Goal: Task Accomplishment & Management: Manage account settings

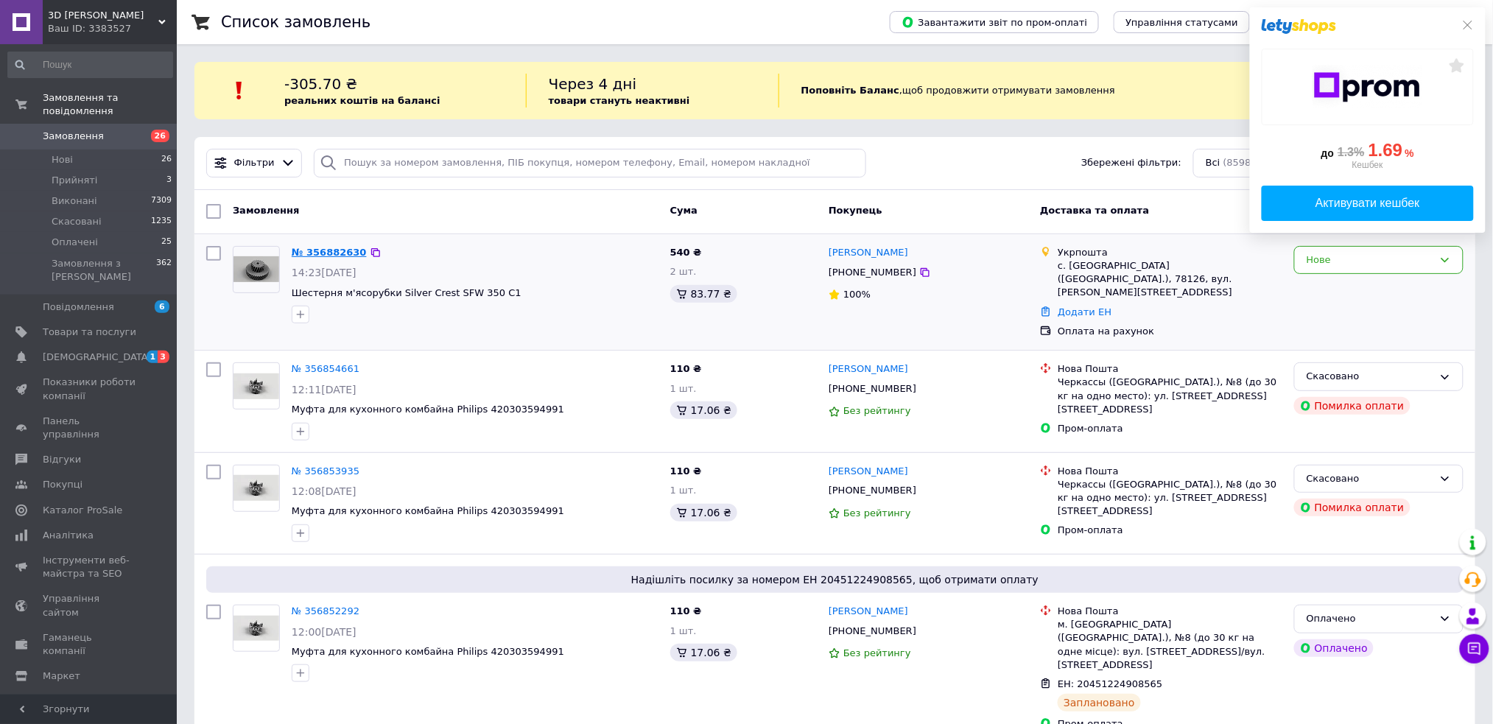
click at [306, 252] on link "№ 356882630" at bounding box center [329, 252] width 75 height 11
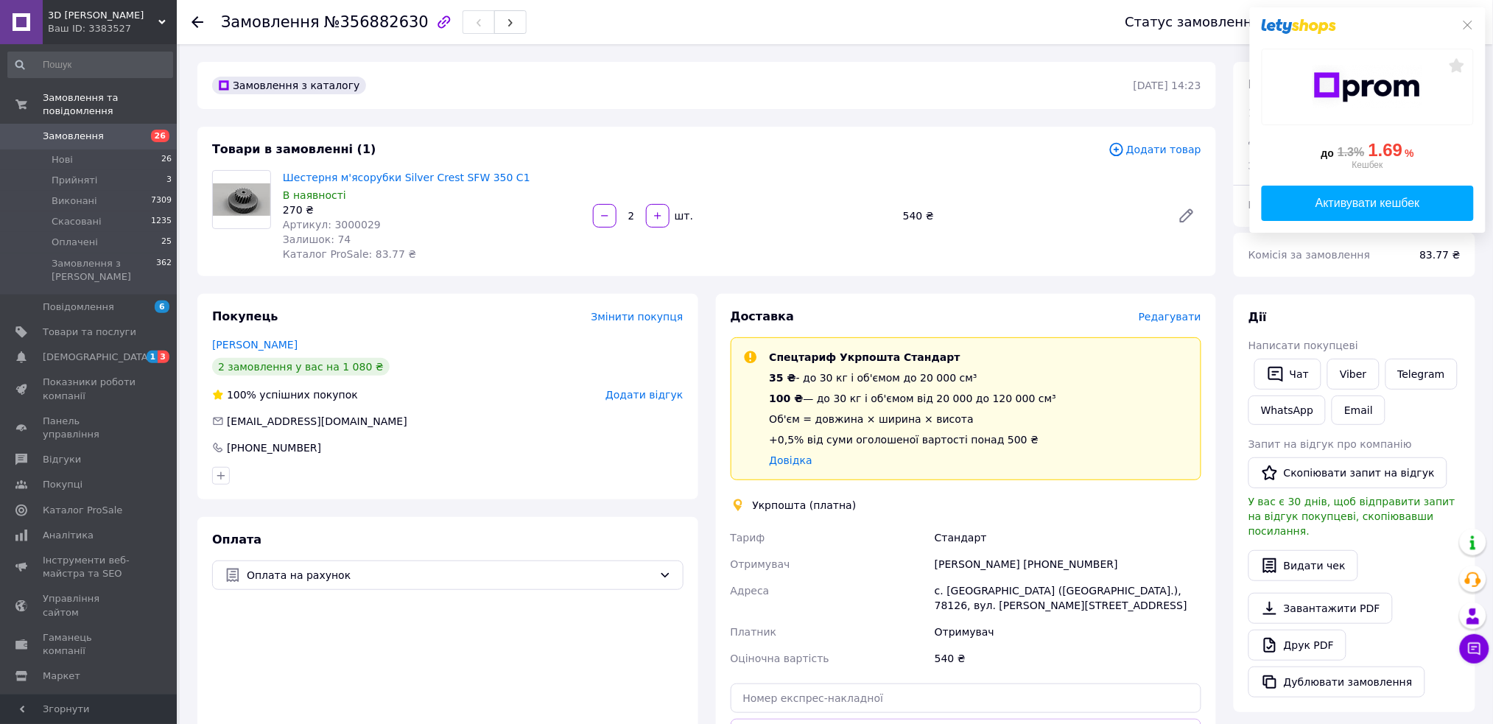
click at [709, 290] on div "Замовлення з каталогу [DATE] 14:23 Товари в замовленні (1) Додати товар Шестерн…" at bounding box center [707, 565] width 1036 height 1007
drag, startPoint x: 1113, startPoint y: 591, endPoint x: 1123, endPoint y: 590, distance: 9.6
click at [1123, 590] on div "с. [GEOGRAPHIC_DATA] ([GEOGRAPHIC_DATA].), 78126, вул. [PERSON_NAME][STREET_ADD…" at bounding box center [1068, 598] width 273 height 41
drag, startPoint x: 1127, startPoint y: 602, endPoint x: 1115, endPoint y: 603, distance: 11.9
click at [1126, 603] on div "с. [GEOGRAPHIC_DATA] ([GEOGRAPHIC_DATA].), 78126, вул. [PERSON_NAME][STREET_ADD…" at bounding box center [1068, 598] width 273 height 41
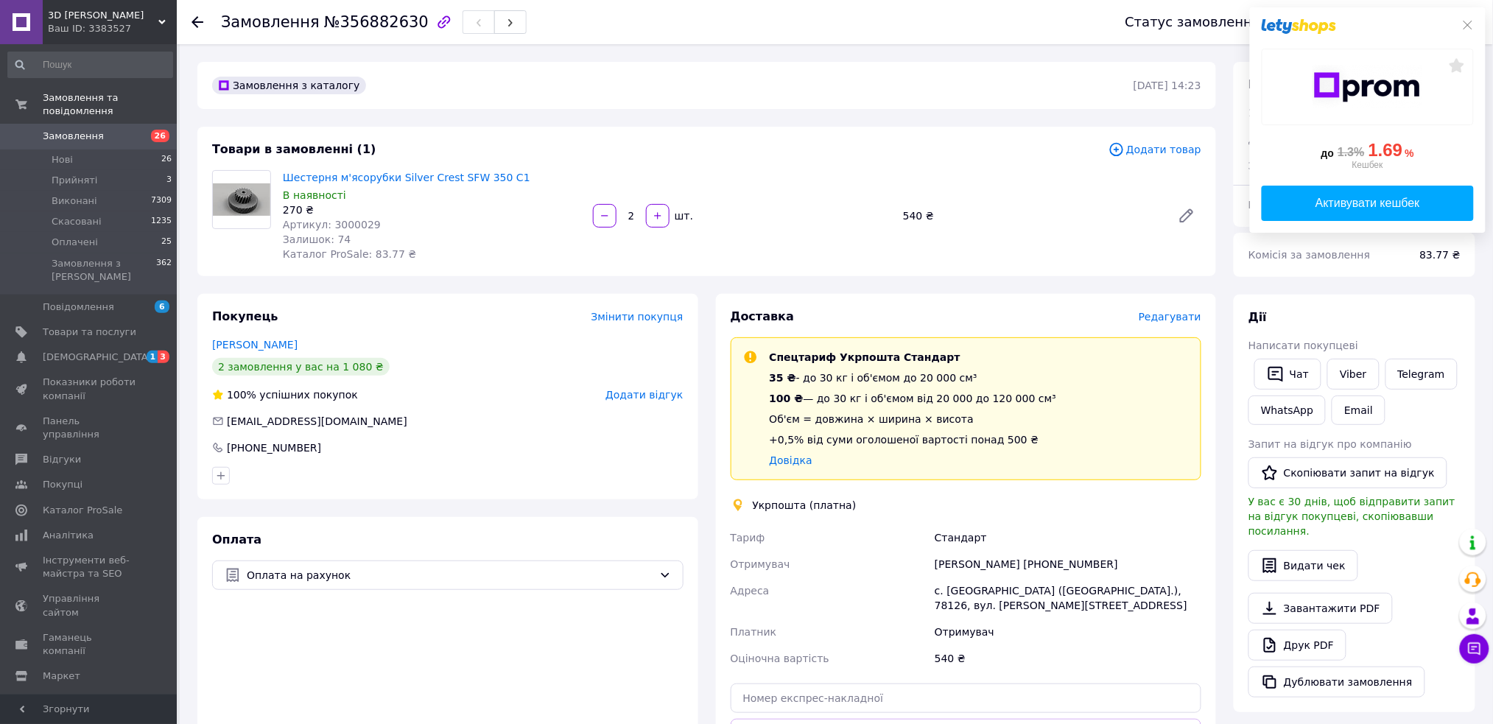
click at [110, 130] on span "Замовлення" at bounding box center [90, 136] width 94 height 13
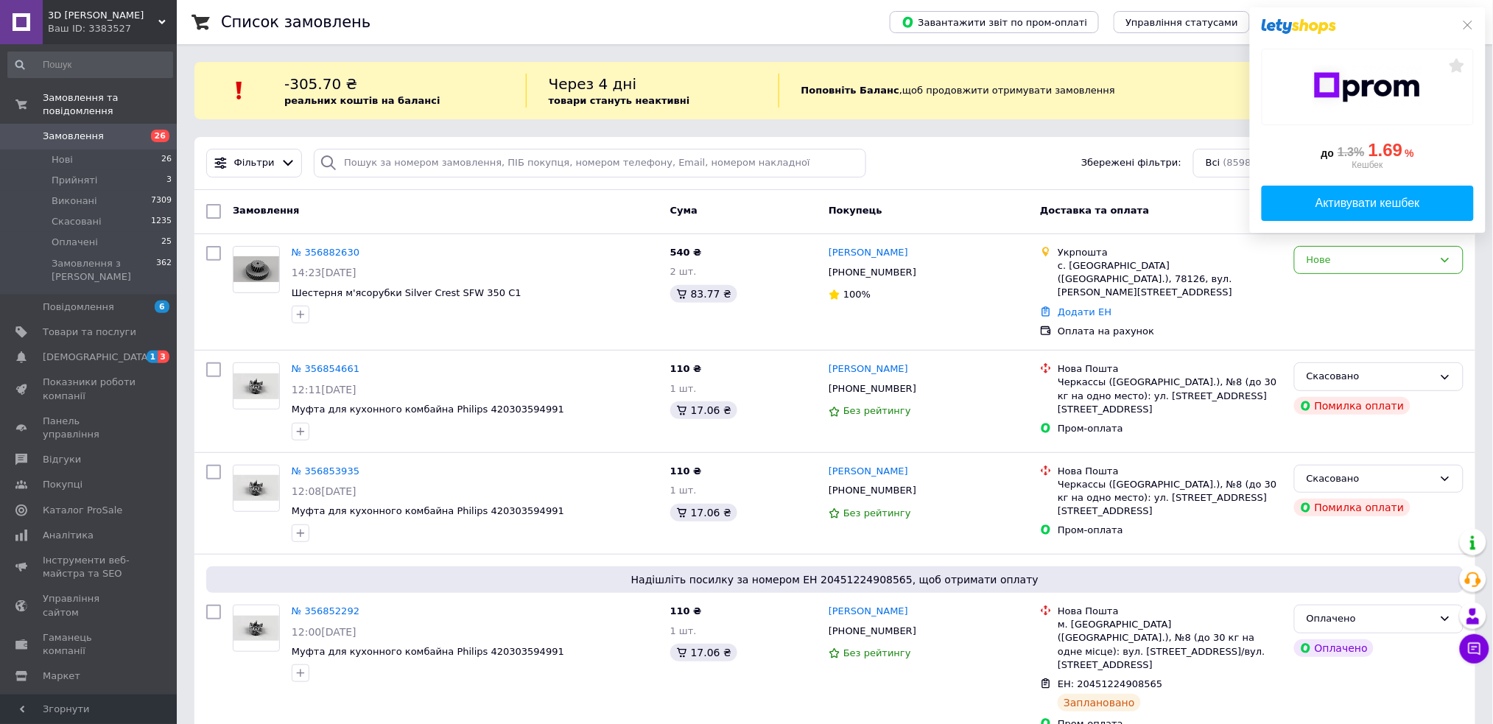
click at [124, 130] on span "Замовлення" at bounding box center [90, 136] width 94 height 13
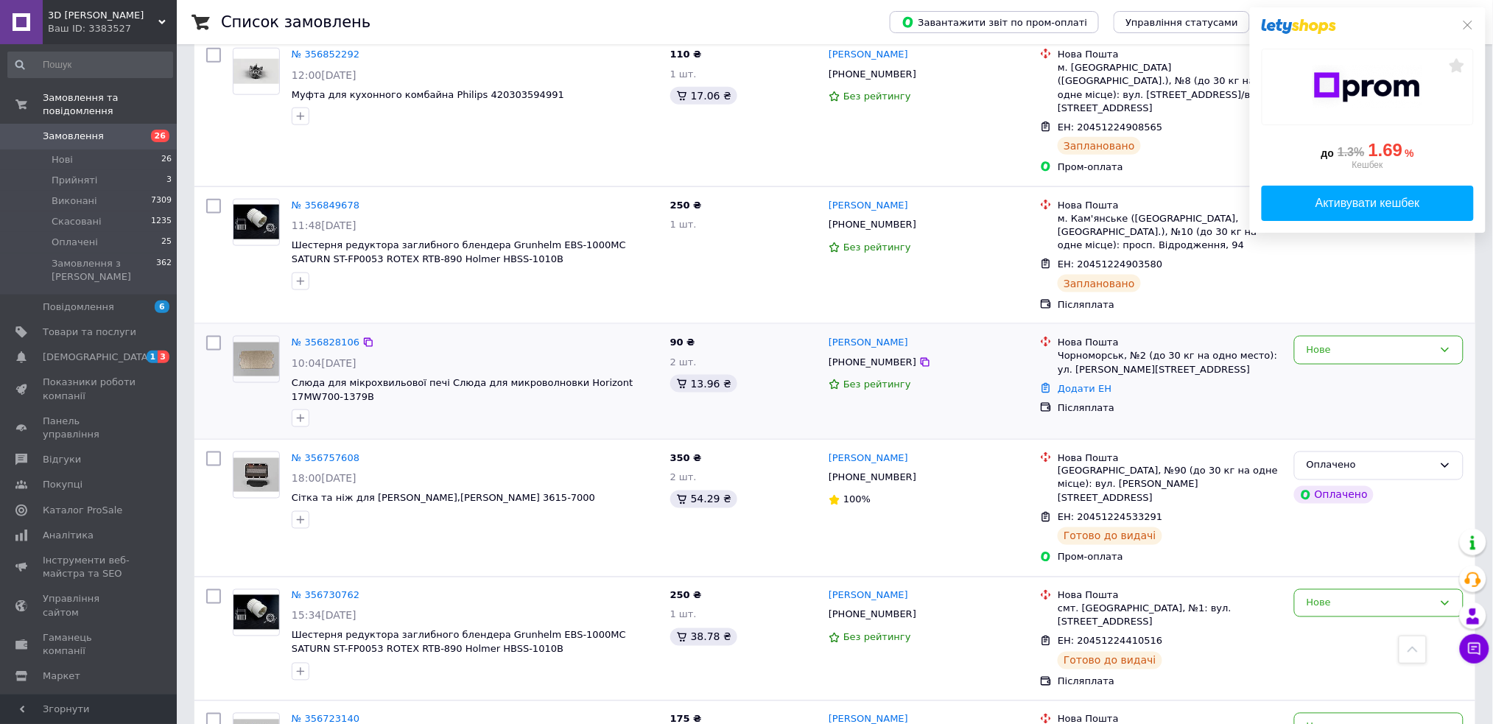
scroll to position [589, 0]
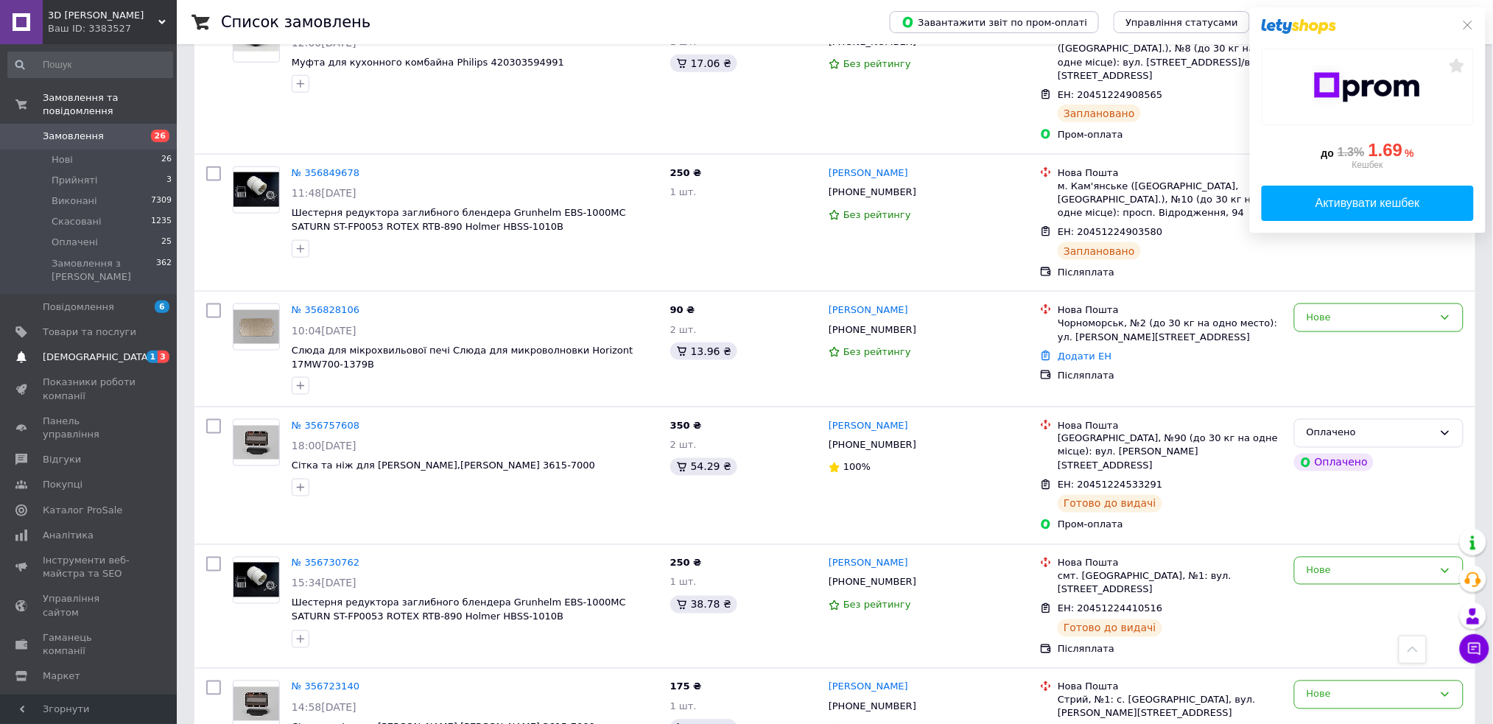
click at [79, 351] on span "[DEMOGRAPHIC_DATA]" at bounding box center [97, 357] width 109 height 13
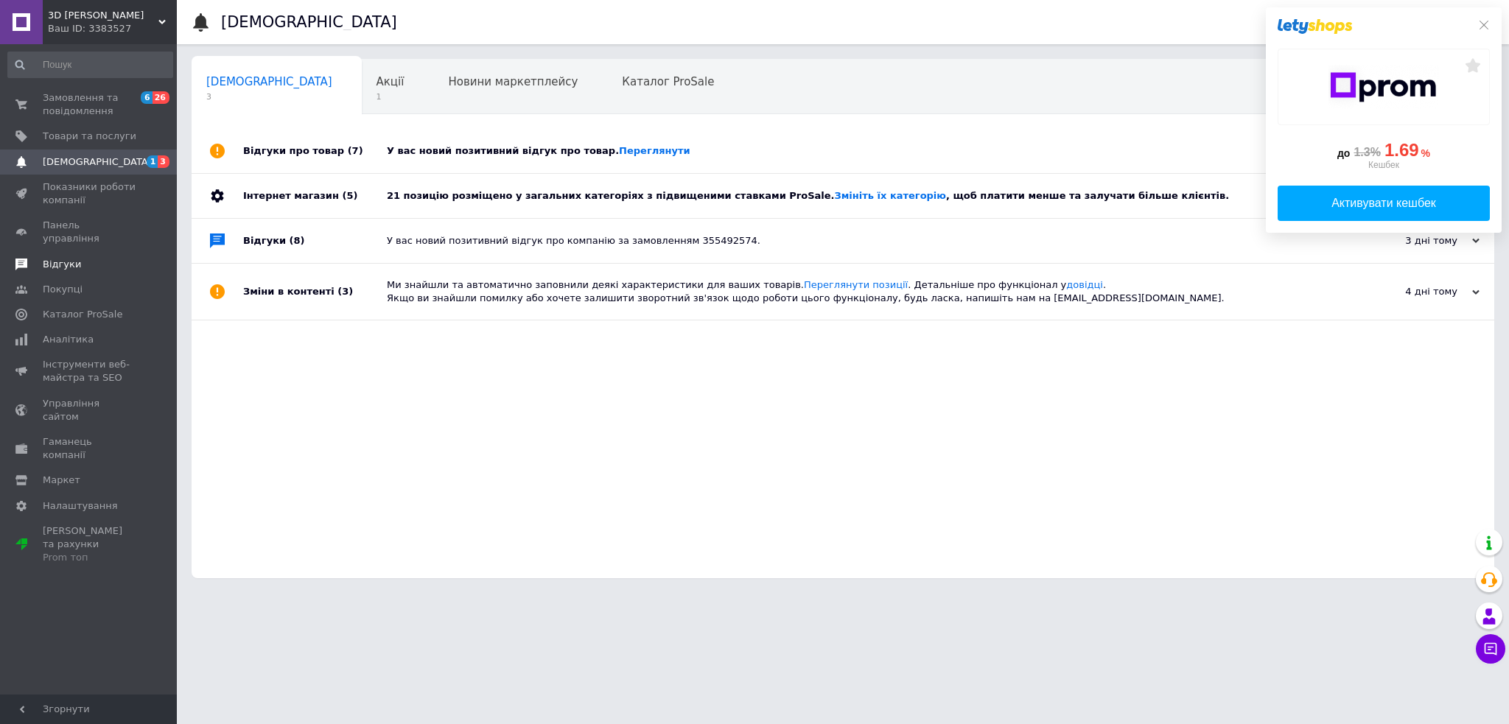
click at [89, 258] on span "Відгуки" at bounding box center [90, 264] width 94 height 13
